Goal: Navigation & Orientation: Understand site structure

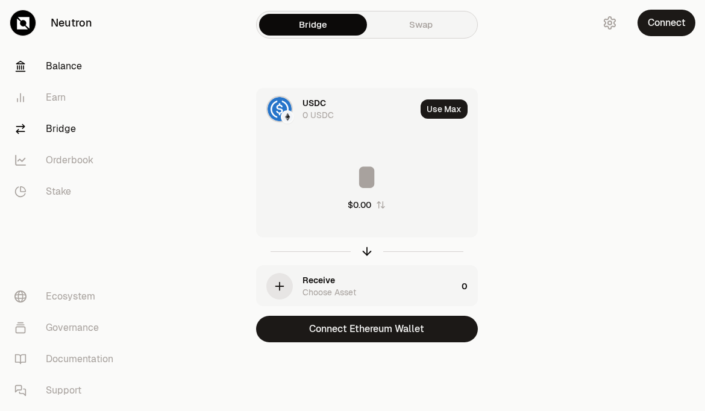
click at [64, 60] on link "Balance" at bounding box center [67, 66] width 125 height 31
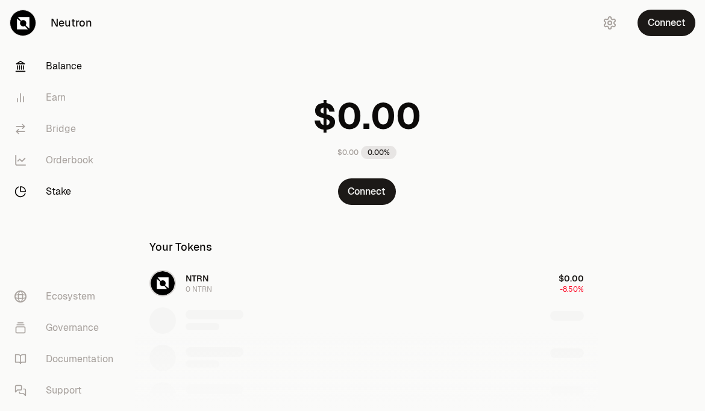
click at [66, 184] on link "Stake" at bounding box center [67, 191] width 125 height 31
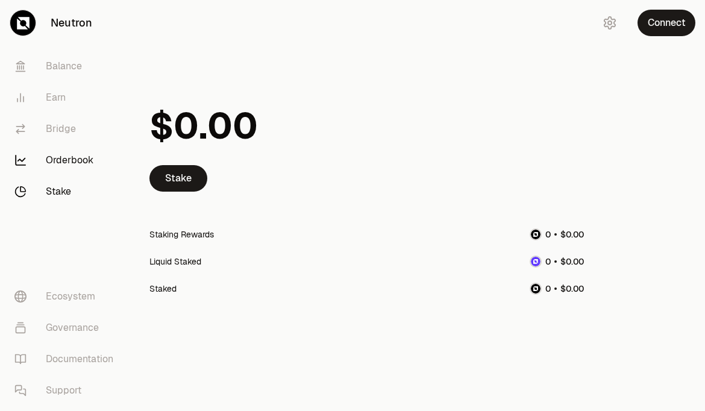
click at [71, 172] on link "Orderbook" at bounding box center [67, 160] width 125 height 31
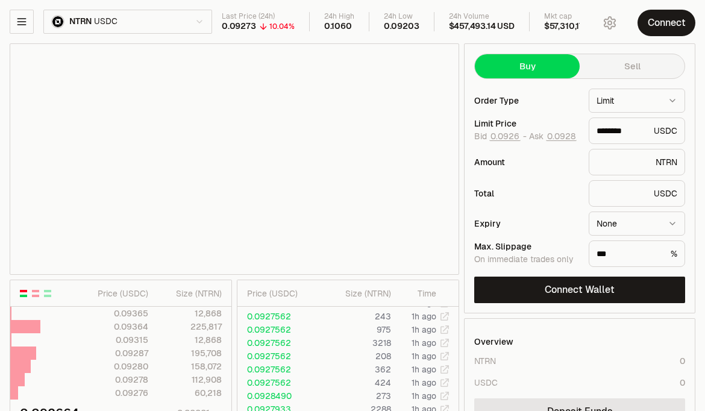
type input "********"
